Goal: Task Accomplishment & Management: Use online tool/utility

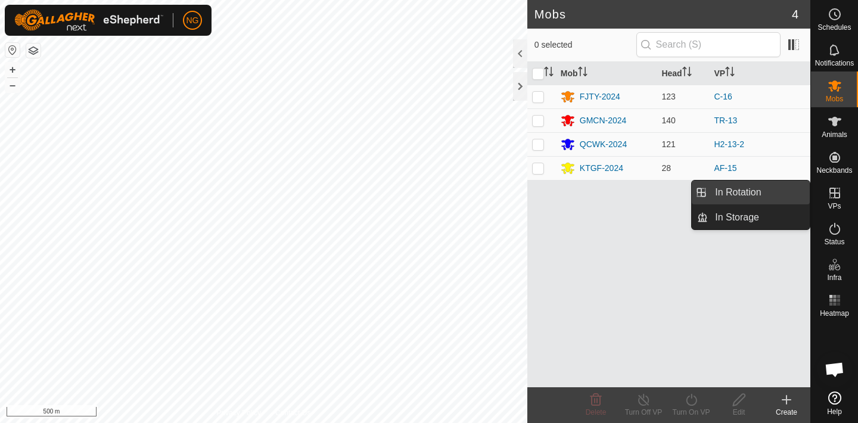
click at [776, 191] on link "In Rotation" at bounding box center [759, 193] width 102 height 24
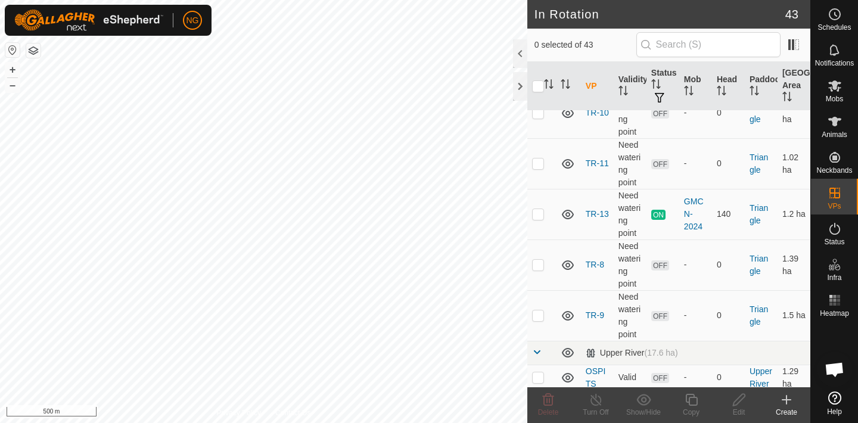
scroll to position [1244, 0]
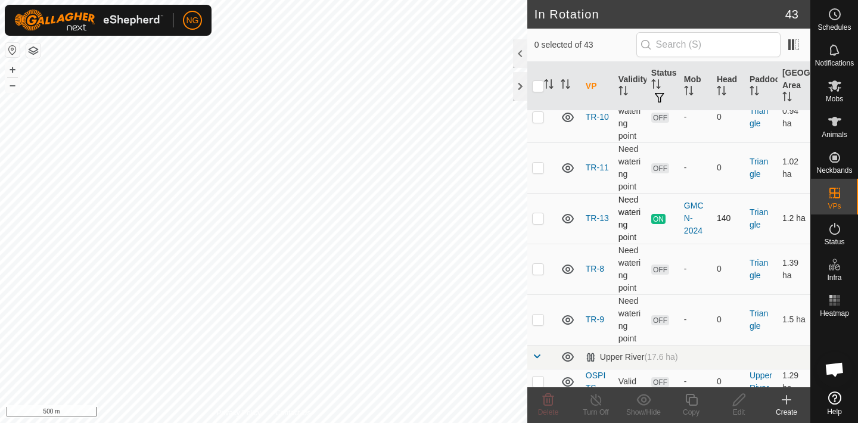
click at [538, 218] on p-checkbox at bounding box center [538, 218] width 12 height 10
checkbox input "true"
click at [691, 400] on icon at bounding box center [691, 400] width 15 height 14
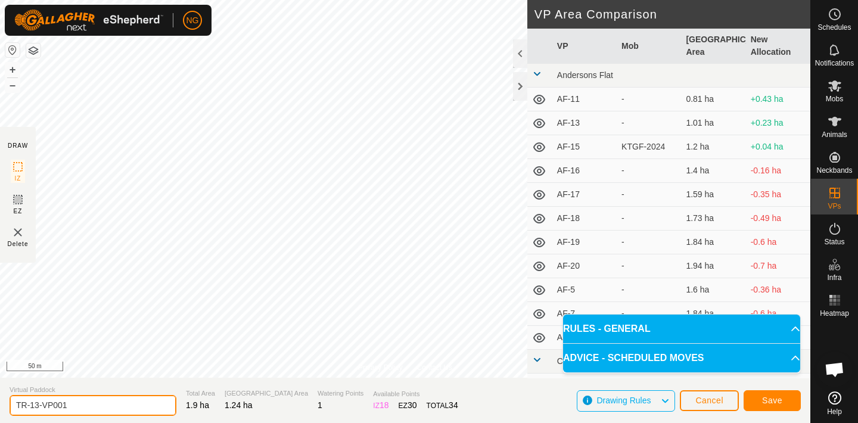
click at [83, 403] on input "TR-13-VP001" at bounding box center [93, 405] width 167 height 21
type input "TR-13-2"
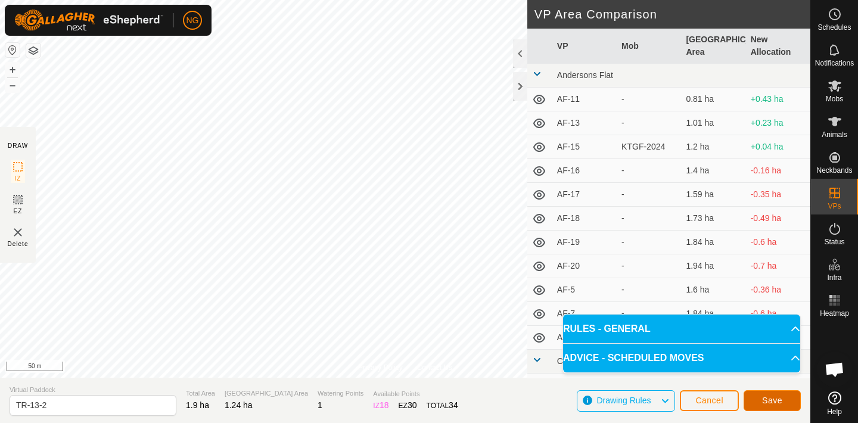
click at [773, 400] on span "Save" at bounding box center [772, 401] width 20 height 10
